Goal: Task Accomplishment & Management: Use online tool/utility

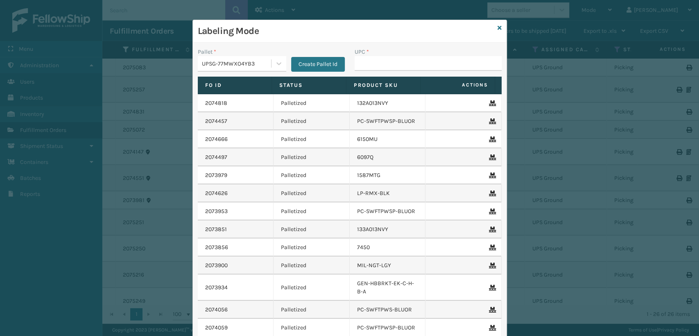
click at [437, 70] on input "UPC *" at bounding box center [427, 63] width 147 height 15
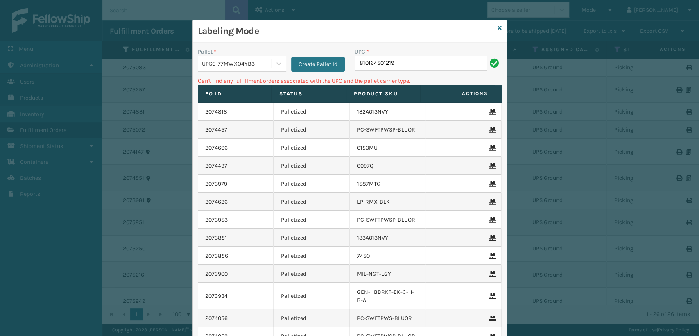
click at [432, 70] on input "810164501219" at bounding box center [420, 63] width 132 height 15
click at [498, 25] on div "Labeling Mode" at bounding box center [349, 31] width 313 height 23
click at [497, 26] on icon at bounding box center [499, 28] width 4 height 6
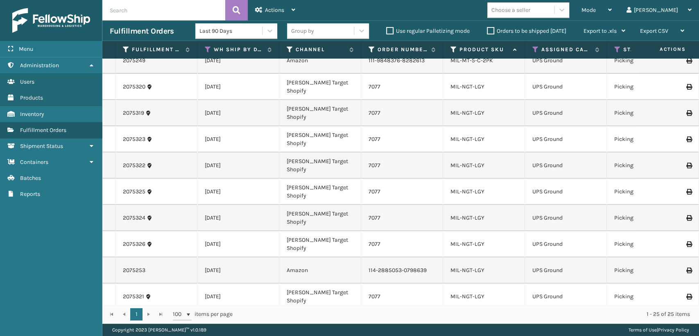
scroll to position [227, 0]
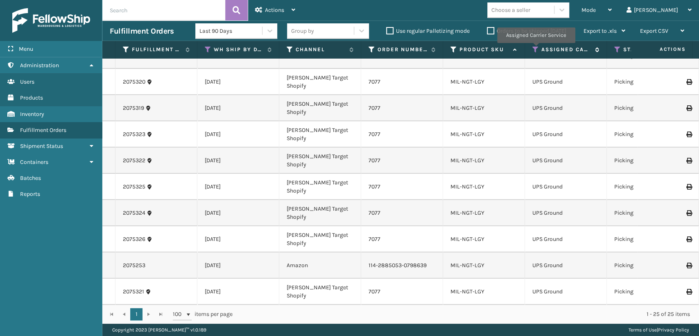
drag, startPoint x: 535, startPoint y: 49, endPoint x: 531, endPoint y: 56, distance: 8.8
click at [535, 49] on icon at bounding box center [535, 49] width 7 height 7
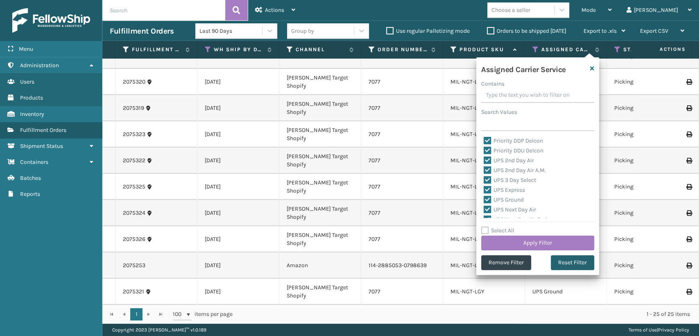
click at [562, 262] on button "Reset Filter" at bounding box center [571, 262] width 43 height 15
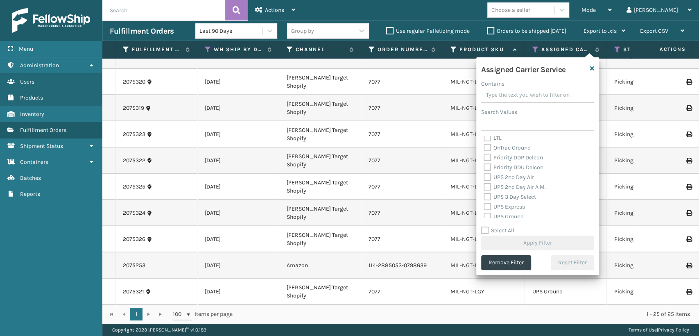
scroll to position [136, 0]
click at [485, 164] on label "UPS 2nd Day Air" at bounding box center [508, 161] width 50 height 7
click at [484, 162] on input "UPS 2nd Day Air" at bounding box center [483, 159] width 0 height 5
checkbox input "true"
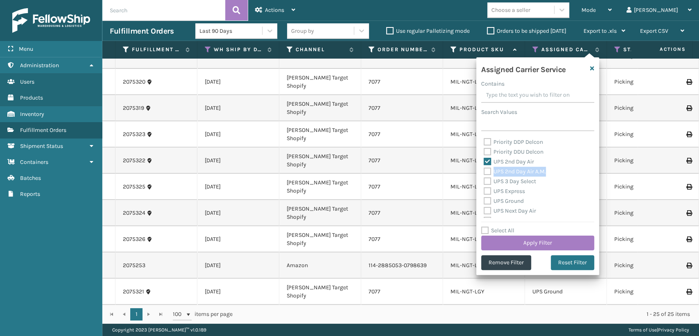
click at [485, 171] on label "UPS 2nd Day Air A.M." at bounding box center [514, 171] width 62 height 7
click at [482, 169] on div "Amazon Transportation Air Amazon Transportation Ground FedEx 2Day FedEx 2Day A.…" at bounding box center [537, 177] width 113 height 82
click at [488, 171] on label "UPS 2nd Day Air A.M." at bounding box center [514, 171] width 62 height 7
click at [484, 171] on input "UPS 2nd Day Air A.M." at bounding box center [483, 169] width 0 height 5
checkbox input "true"
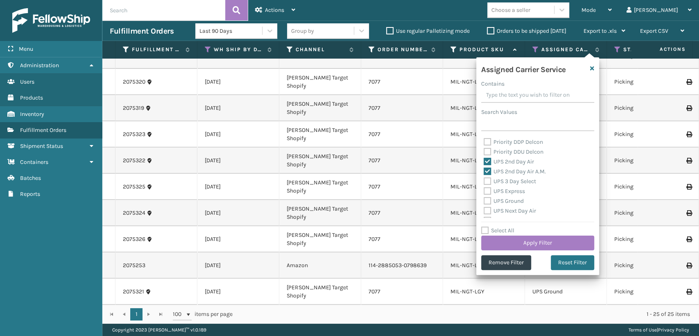
click at [484, 183] on label "UPS 3 Day Select" at bounding box center [509, 181] width 52 height 7
click at [484, 182] on input "UPS 3 Day Select" at bounding box center [483, 178] width 0 height 5
checkbox input "true"
click at [484, 187] on label "UPS Express" at bounding box center [503, 190] width 41 height 7
click at [484, 187] on input "UPS Express" at bounding box center [483, 188] width 0 height 5
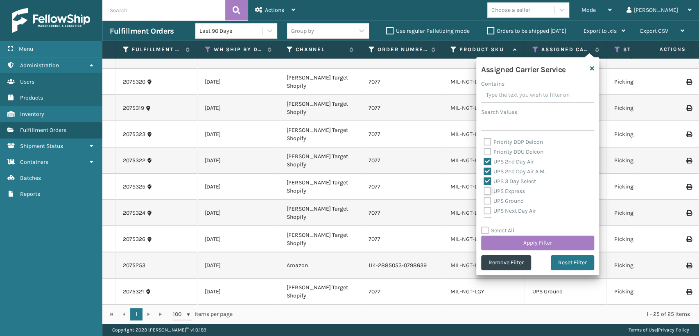
checkbox input "true"
click at [487, 202] on label "UPS Ground" at bounding box center [503, 200] width 40 height 7
click at [484, 201] on input "UPS Ground" at bounding box center [483, 198] width 0 height 5
checkbox input "true"
click at [485, 205] on div "UPS Ground" at bounding box center [537, 201] width 108 height 10
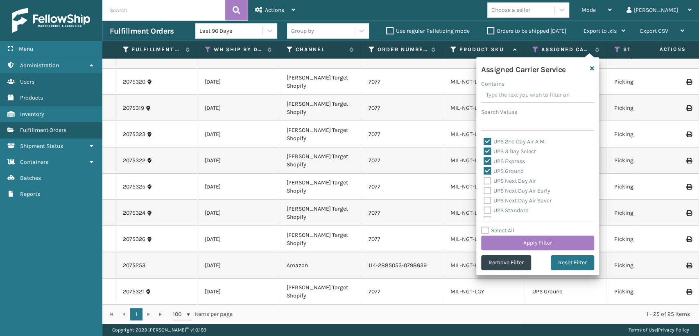
scroll to position [182, 0]
click at [486, 187] on label "UPS Next Day Air Saver" at bounding box center [517, 184] width 68 height 7
click at [484, 185] on input "UPS Next Day Air Saver" at bounding box center [483, 182] width 0 height 5
checkbox input "true"
click at [486, 174] on label "UPS Next Day Air Early" at bounding box center [516, 174] width 67 height 7
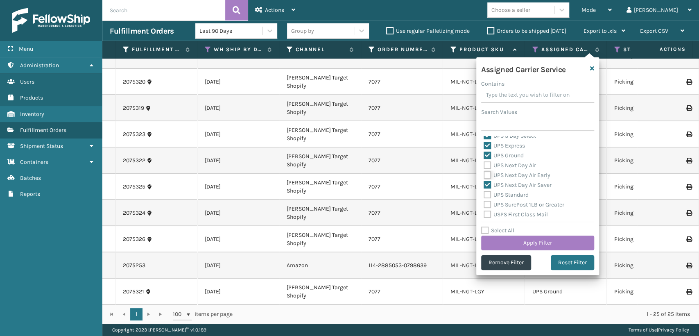
click at [484, 174] on input "UPS Next Day Air Early" at bounding box center [483, 172] width 0 height 5
checkbox input "true"
drag, startPoint x: 485, startPoint y: 164, endPoint x: 488, endPoint y: 191, distance: 27.2
click at [485, 164] on label "UPS Next Day Air" at bounding box center [509, 165] width 52 height 7
click at [484, 164] on input "UPS Next Day Air" at bounding box center [483, 162] width 0 height 5
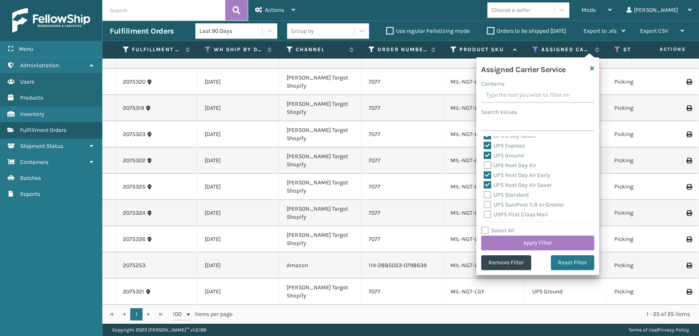
checkbox input "true"
click at [487, 196] on label "UPS Standard" at bounding box center [505, 194] width 45 height 7
click at [484, 195] on input "UPS Standard" at bounding box center [483, 192] width 0 height 5
checkbox input "true"
click at [485, 204] on label "UPS SurePost 1LB or Greater" at bounding box center [523, 204] width 81 height 7
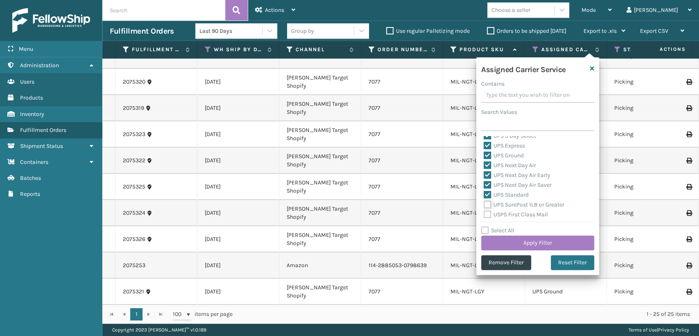
click at [484, 204] on input "UPS SurePost 1LB or Greater" at bounding box center [483, 202] width 0 height 5
checkbox input "true"
click at [497, 244] on button "Apply Filter" at bounding box center [537, 242] width 113 height 15
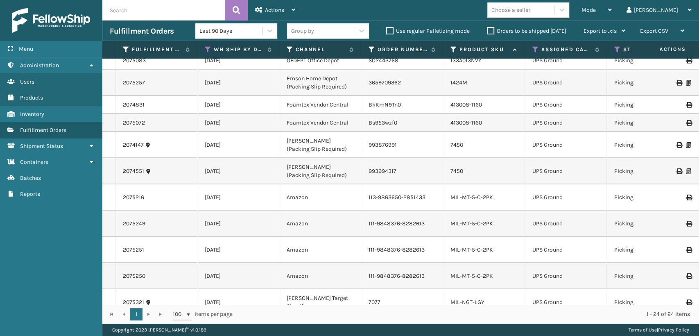
scroll to position [0, 0]
